Goal: Information Seeking & Learning: Learn about a topic

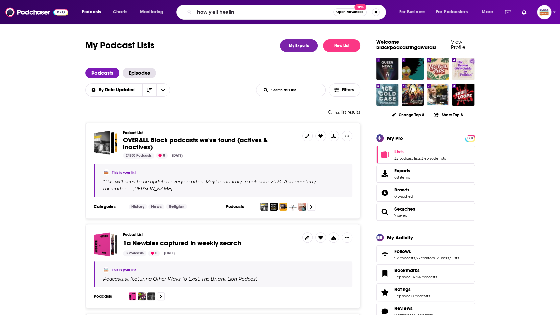
type input "how y'all healing"
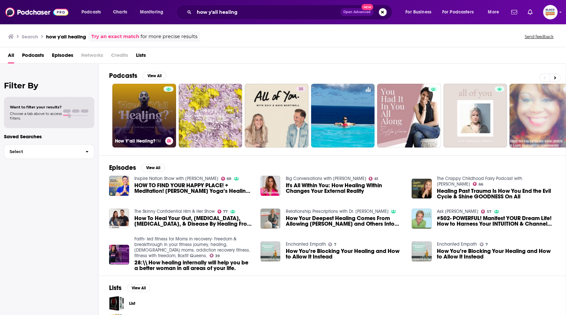
click at [157, 102] on link "How Y’all Healing?™️" at bounding box center [144, 116] width 64 height 64
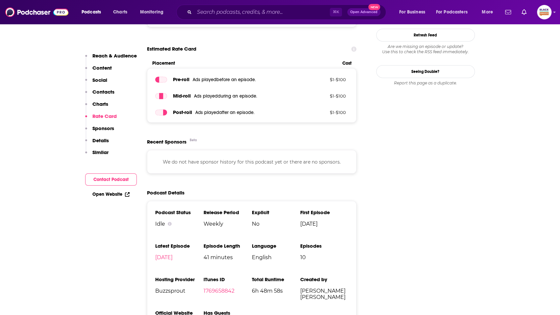
scroll to position [720, 0]
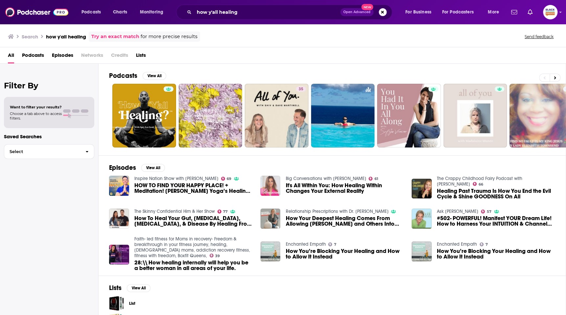
click at [270, 177] on img "It's All Within You: How Healing Within Changes Your External Reality" at bounding box center [271, 186] width 20 height 20
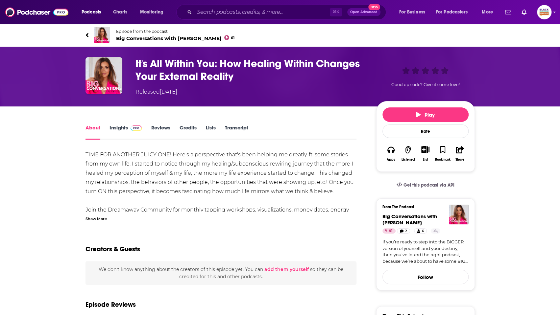
click at [105, 32] on img at bounding box center [102, 35] width 16 height 16
